Goal: Transaction & Acquisition: Purchase product/service

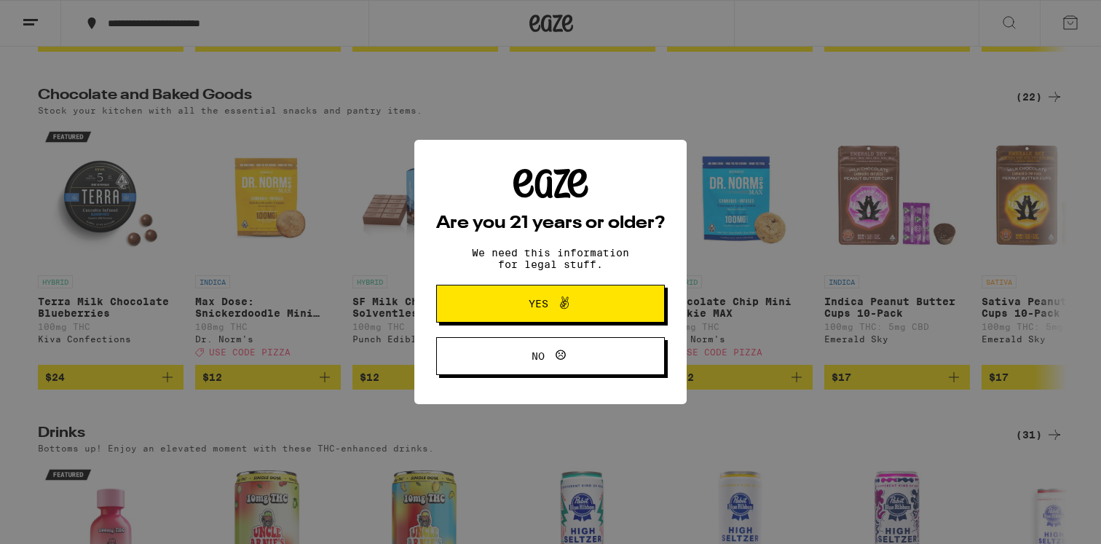
scroll to position [469, 0]
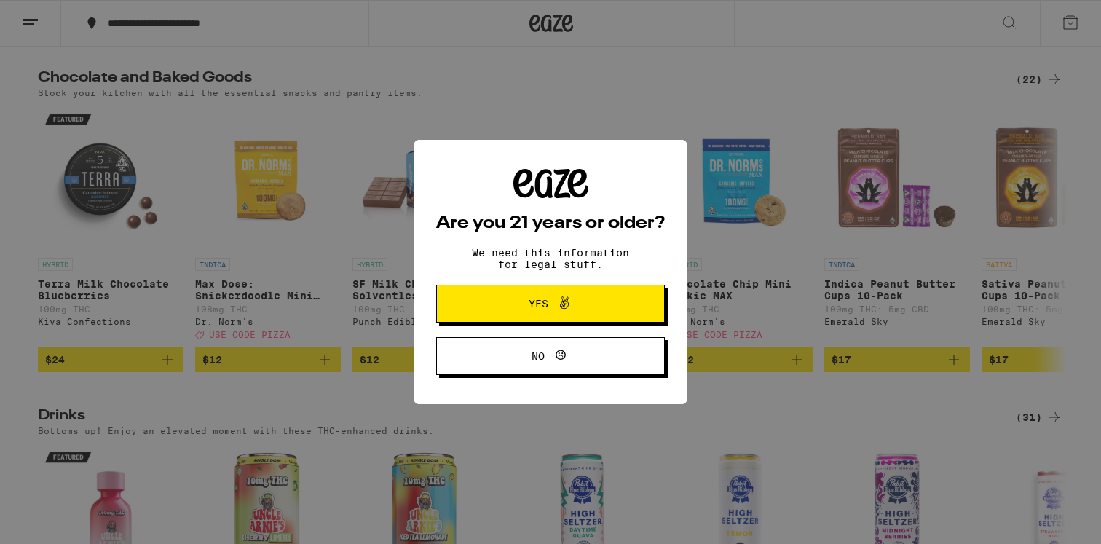
click at [520, 310] on span "Yes" at bounding box center [550, 303] width 111 height 19
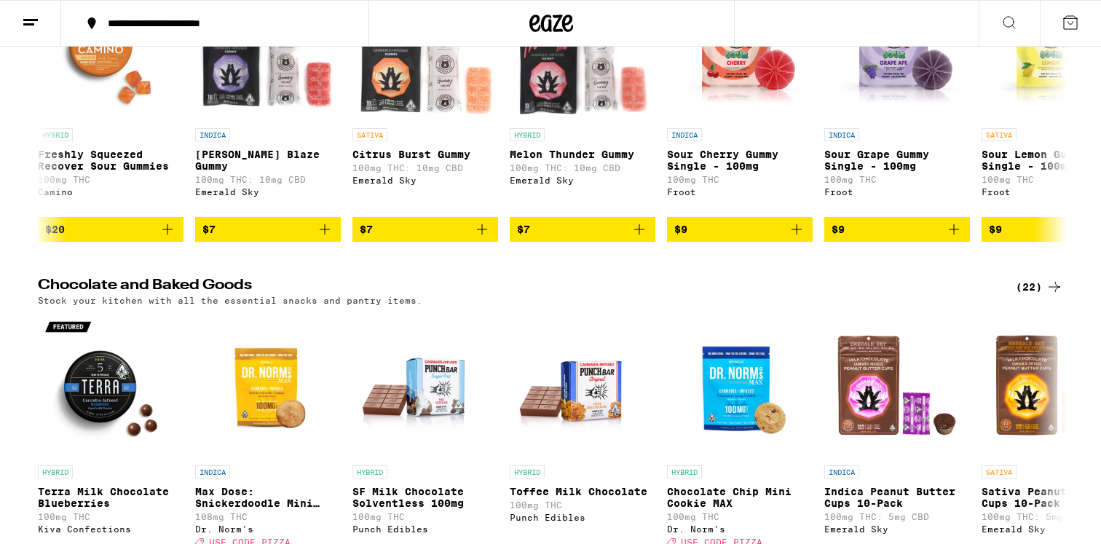
scroll to position [0, 0]
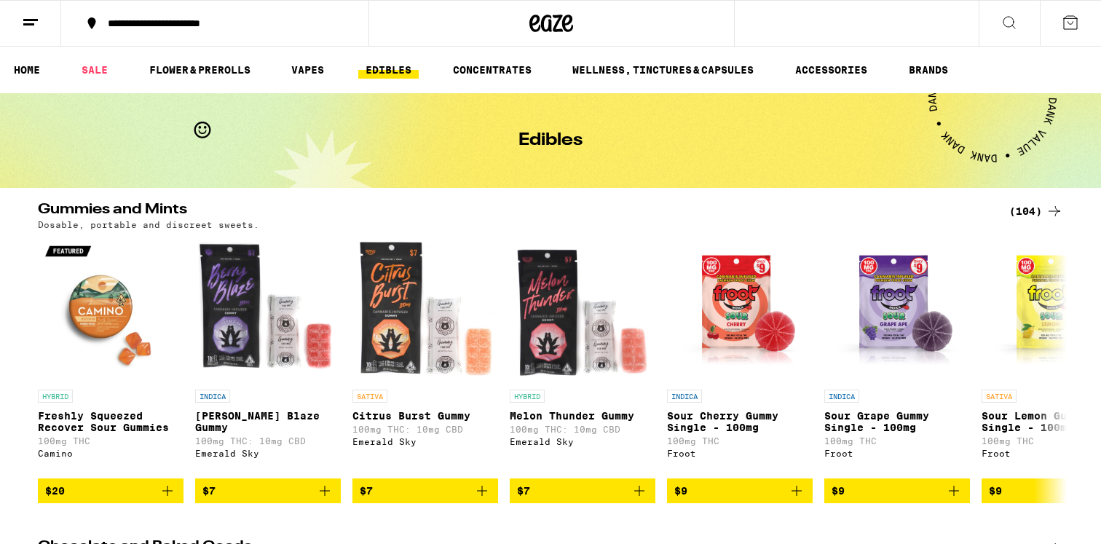
click at [379, 63] on link "EDIBLES" at bounding box center [388, 69] width 60 height 17
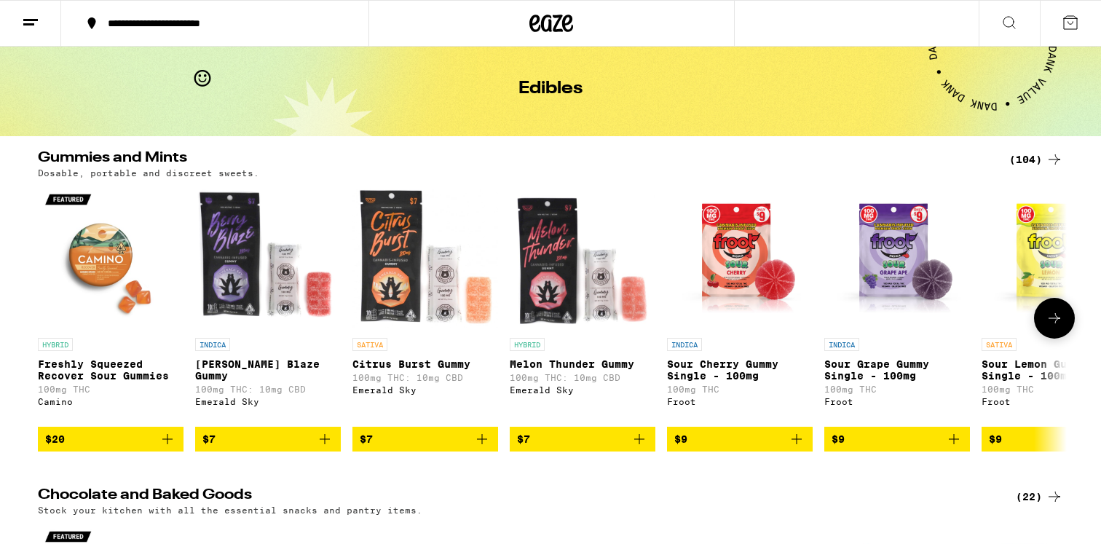
scroll to position [61, 0]
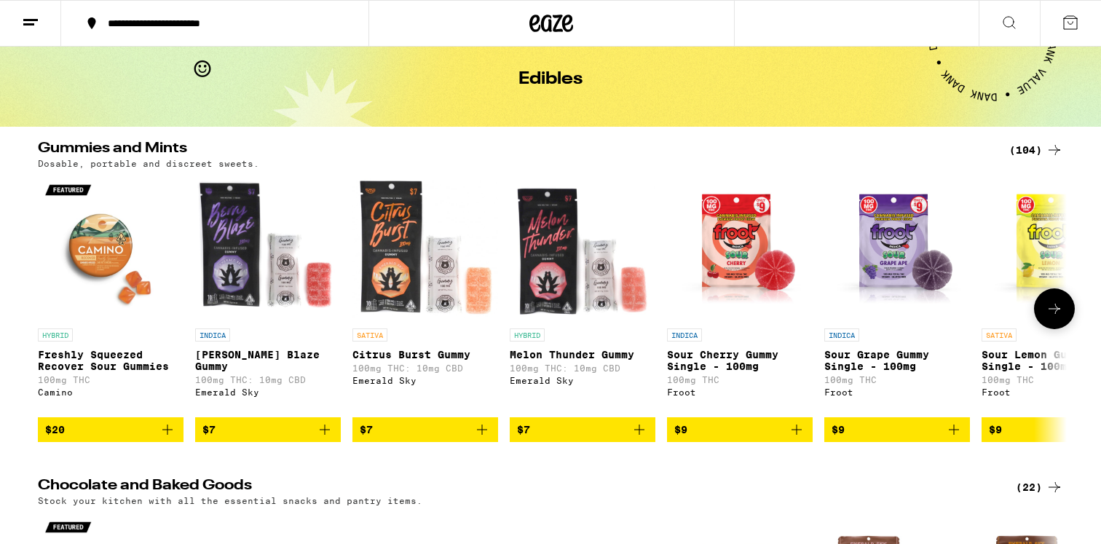
click at [122, 288] on img "Open page for Freshly Squeezed Recover Sour Gummies from Camino" at bounding box center [111, 249] width 146 height 146
